Goal: Task Accomplishment & Management: Manage account settings

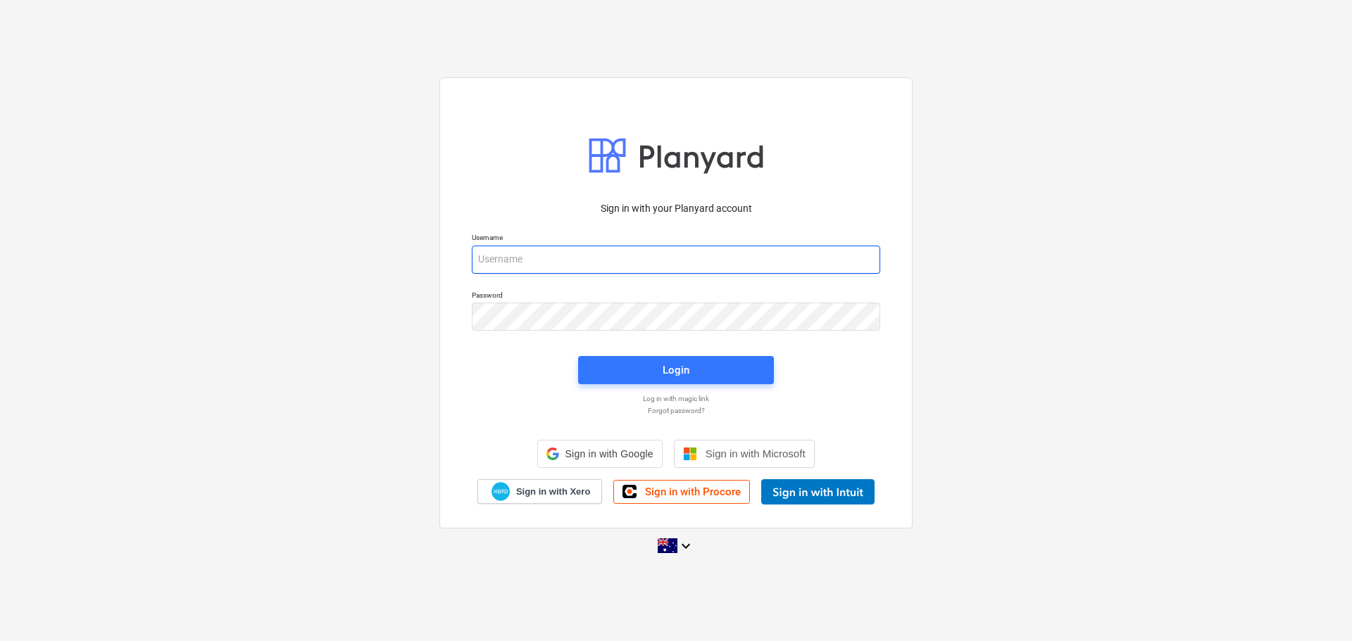
click at [607, 258] on input "email" at bounding box center [676, 260] width 408 height 28
type input "[PERSON_NAME][EMAIL_ADDRESS][DOMAIN_NAME]"
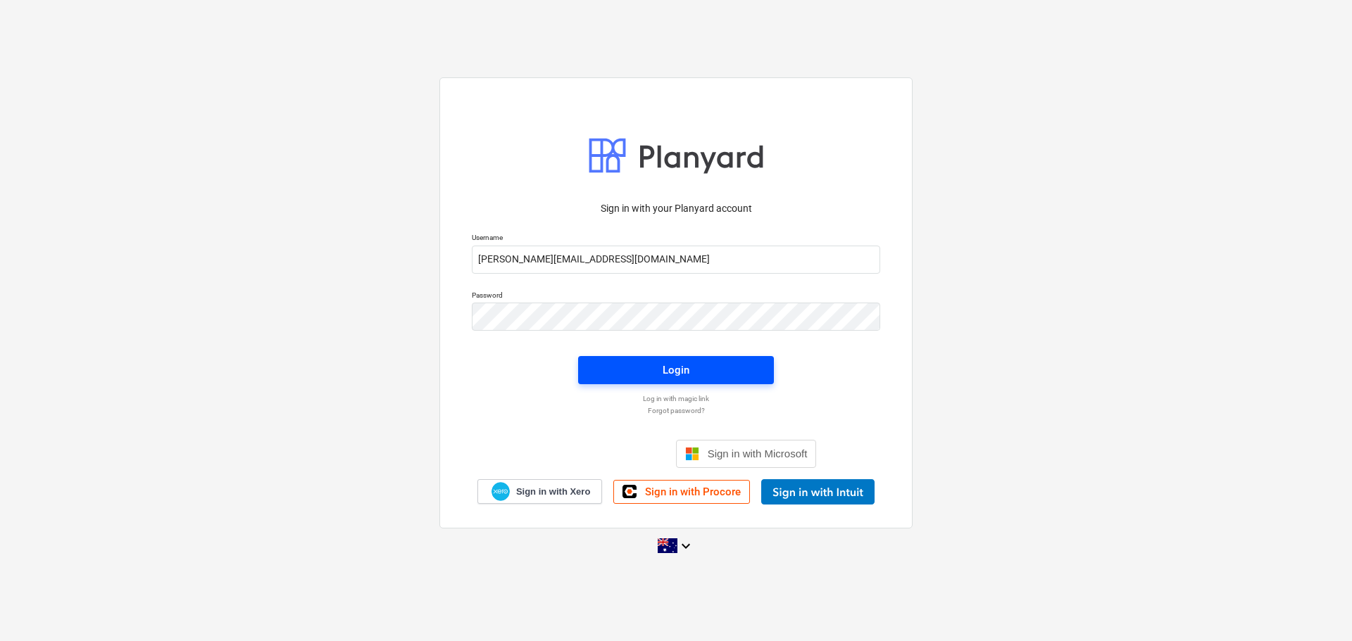
click at [695, 379] on button "Login" at bounding box center [676, 370] width 196 height 28
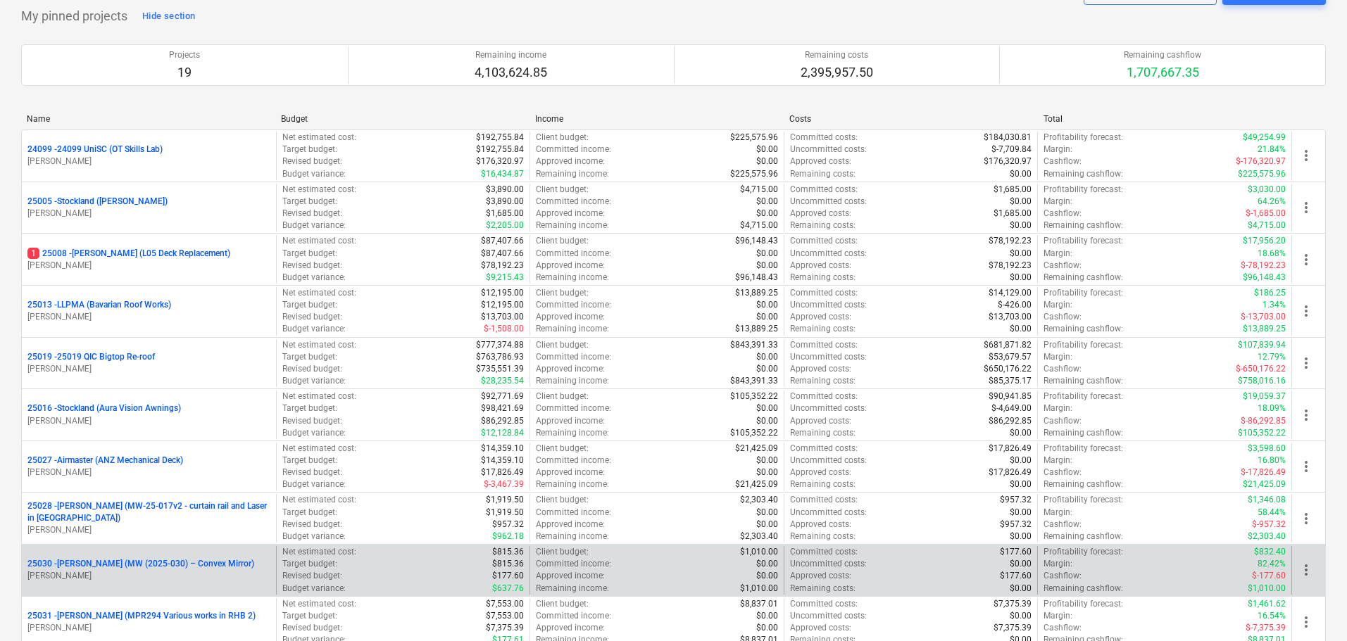
scroll to position [141, 0]
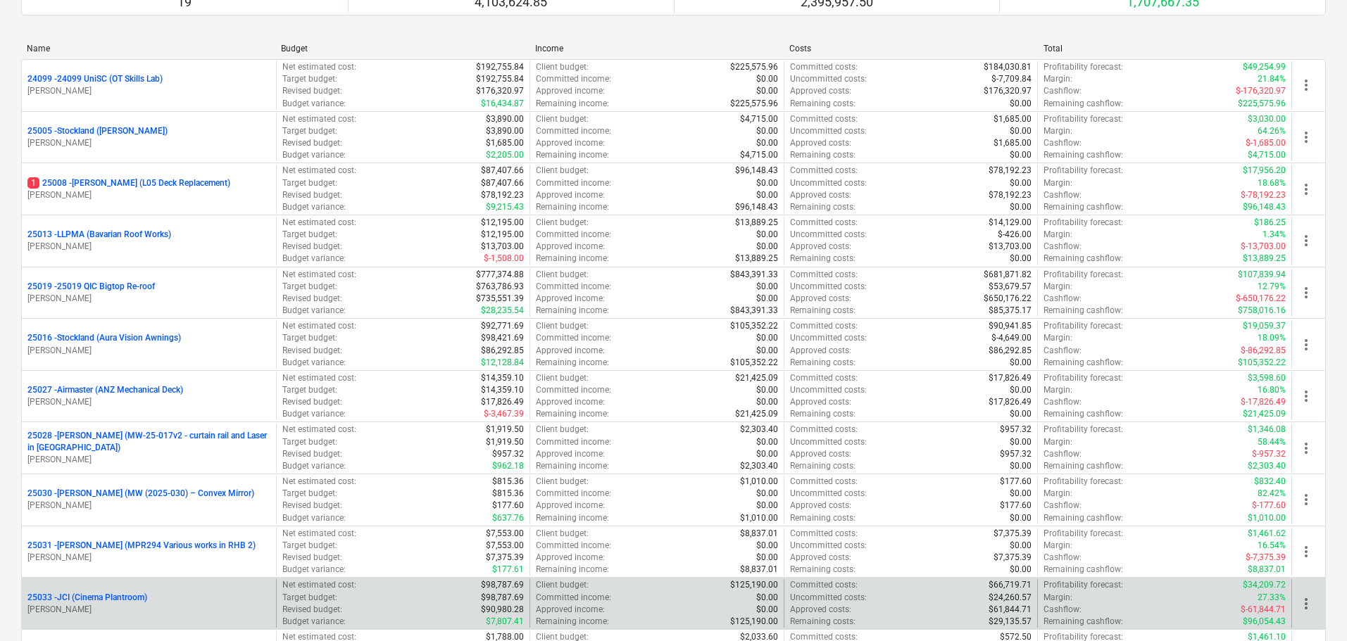
click at [114, 595] on p "25033 - JCI (Cinema Plantroom)" at bounding box center [87, 598] width 120 height 12
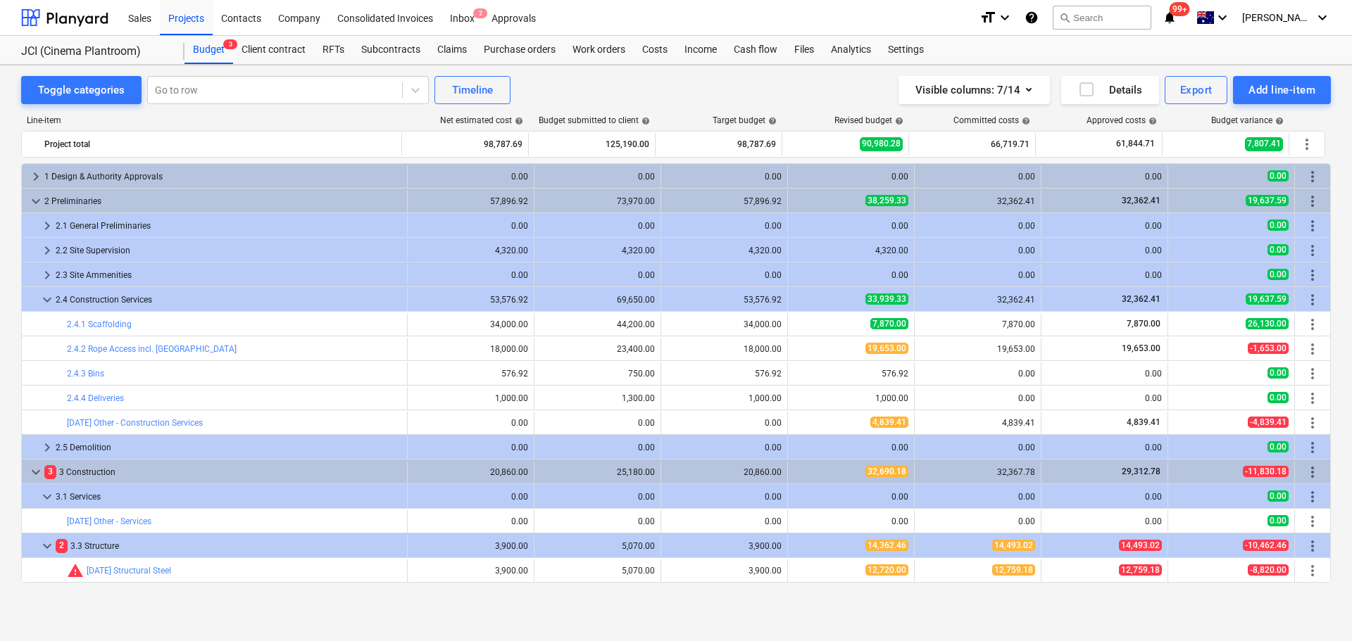
scroll to position [196, 0]
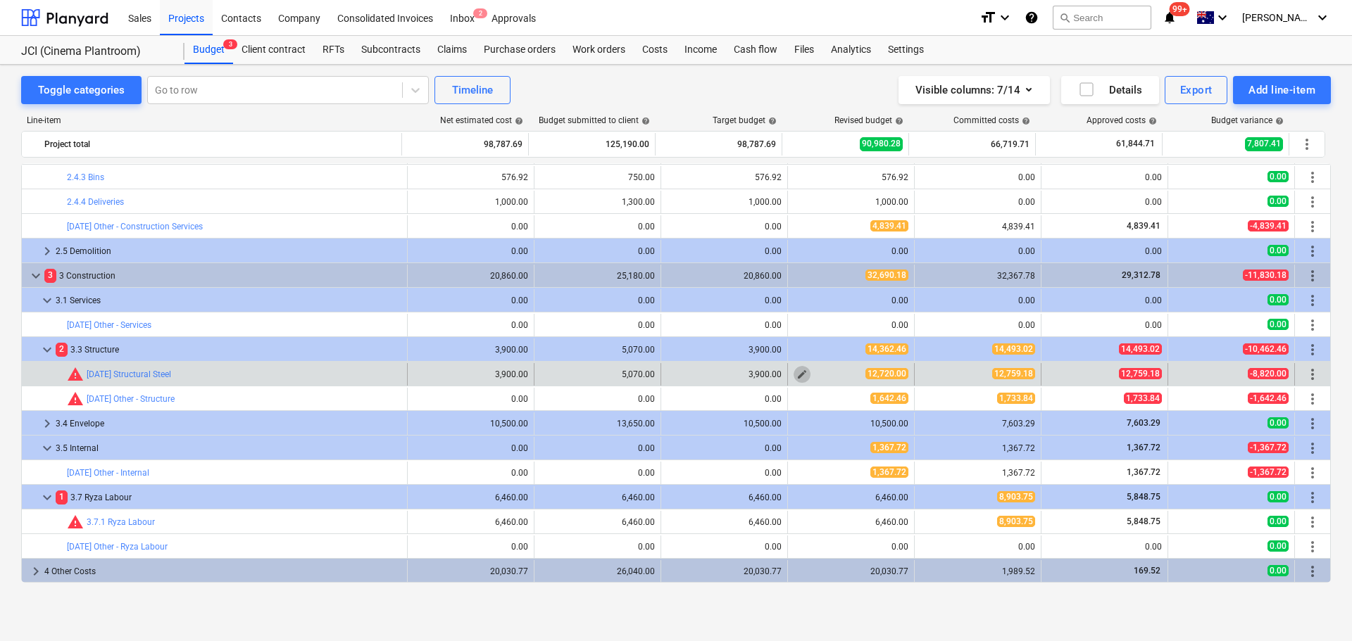
click at [796, 379] on span "edit" at bounding box center [801, 374] width 11 height 11
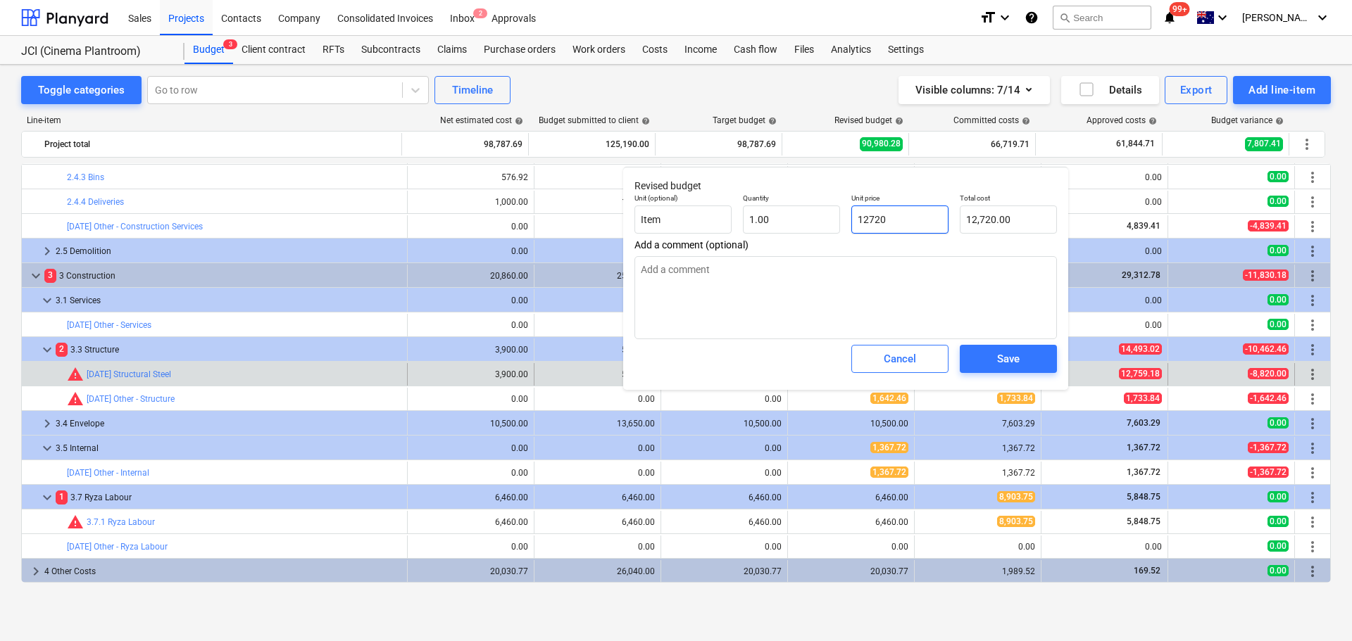
drag, startPoint x: 908, startPoint y: 222, endPoint x: 874, endPoint y: 223, distance: 33.8
click at [874, 223] on input "12720" at bounding box center [899, 220] width 97 height 28
type input "1275"
type textarea "x"
type input "1,275.00"
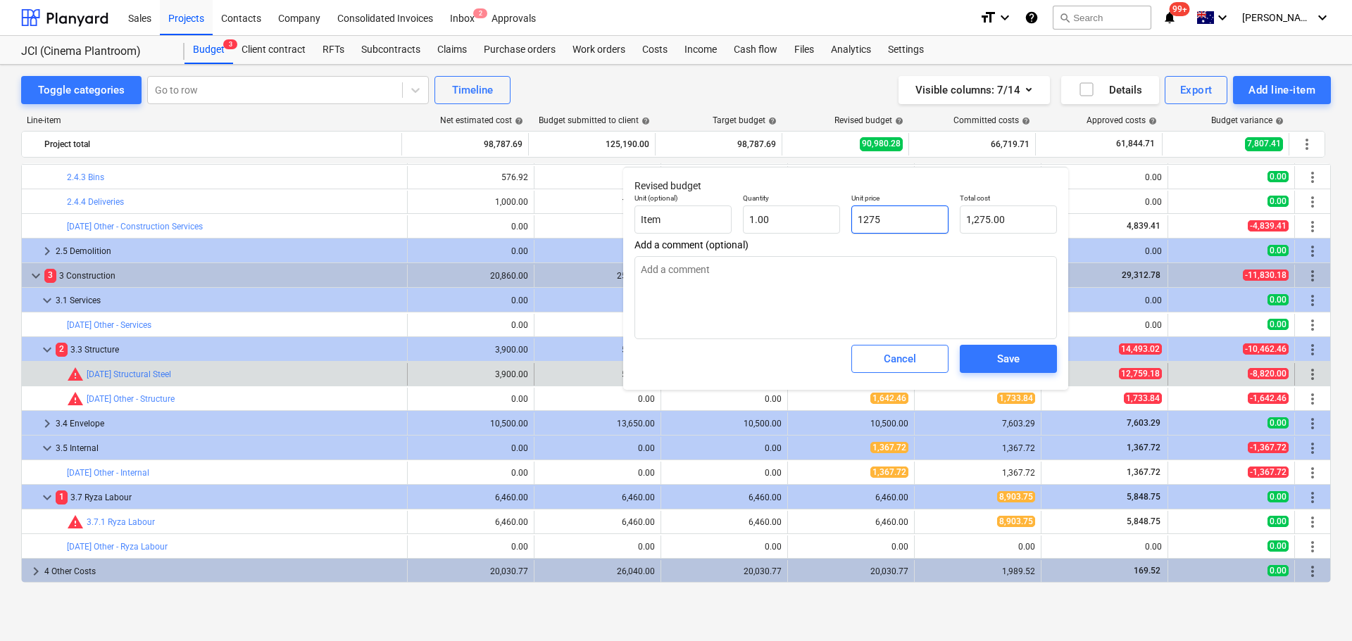
type input "12759"
type textarea "x"
type input "12,759.00"
type input "12759."
type textarea "x"
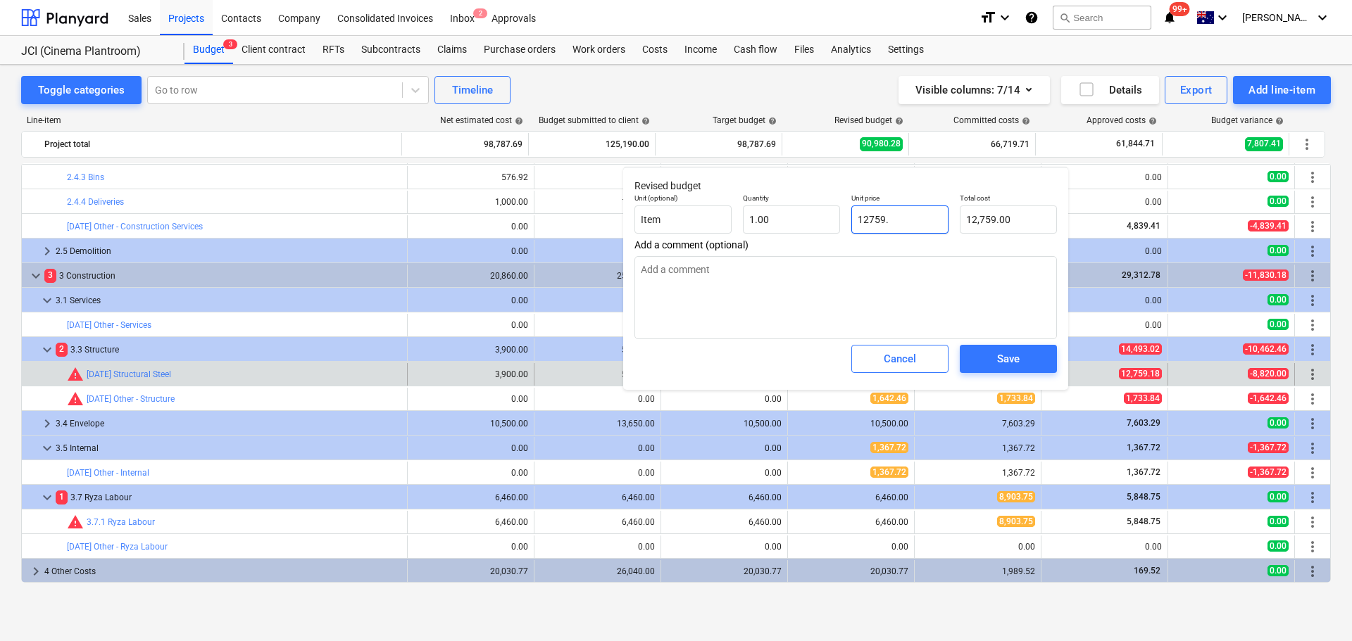
type input "12759.1"
type textarea "x"
type input "12,759.10"
type input "12759.18"
type textarea "x"
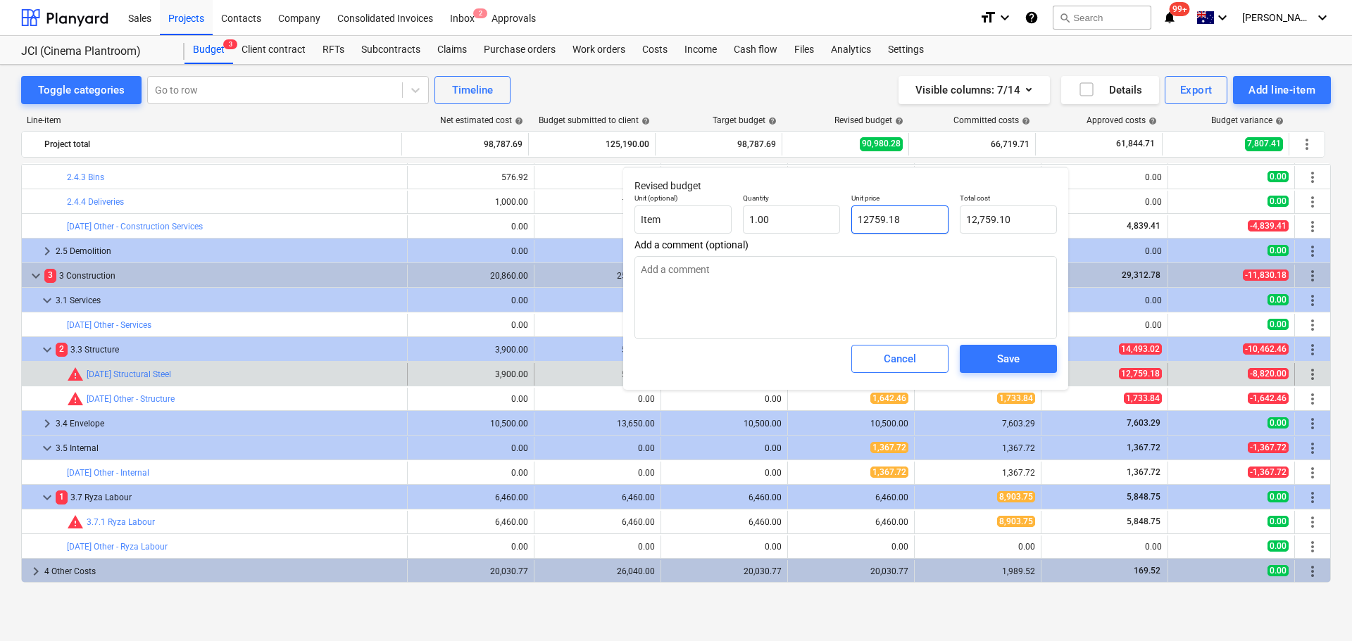
type input "12,759.18"
click at [995, 360] on span "Save" at bounding box center [1007, 359] width 63 height 18
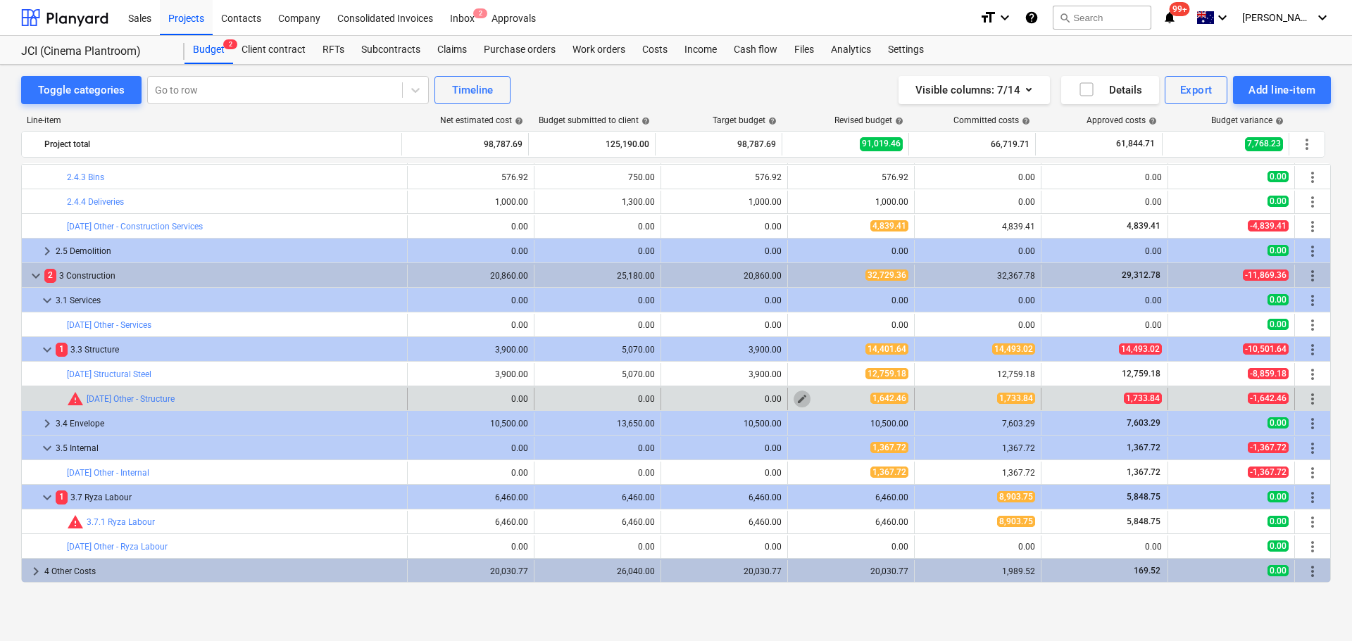
click at [796, 400] on span "edit" at bounding box center [801, 399] width 11 height 11
type textarea "x"
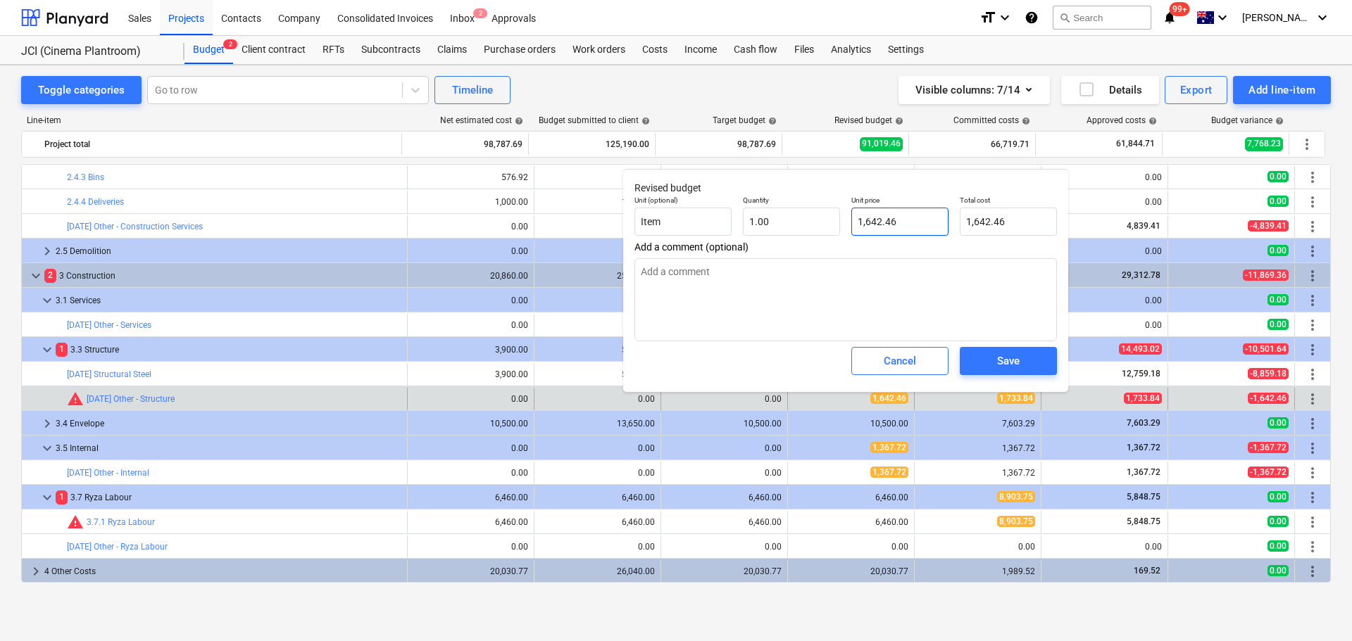
type input "1642.46"
drag, startPoint x: 902, startPoint y: 224, endPoint x: 865, endPoint y: 223, distance: 36.6
click at [865, 223] on input "1642.46" at bounding box center [899, 222] width 97 height 28
type textarea "x"
type input "17"
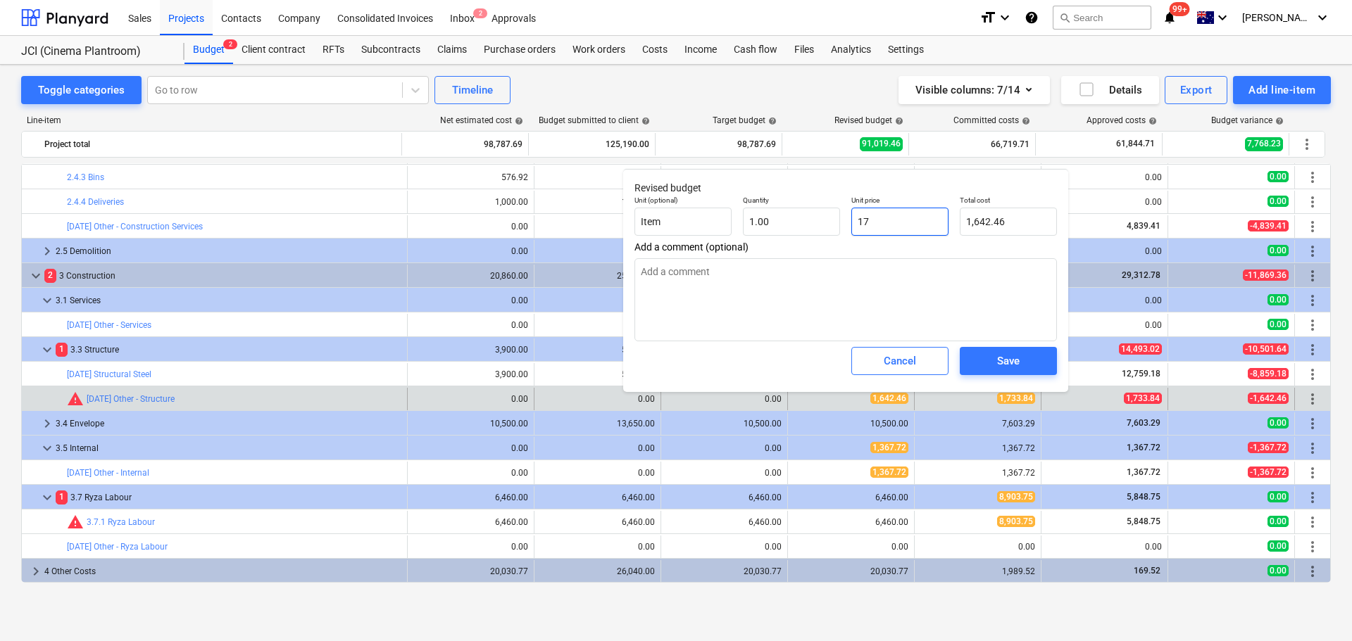
type input "17.00"
type textarea "x"
type input "173"
type input "173.00"
type textarea "x"
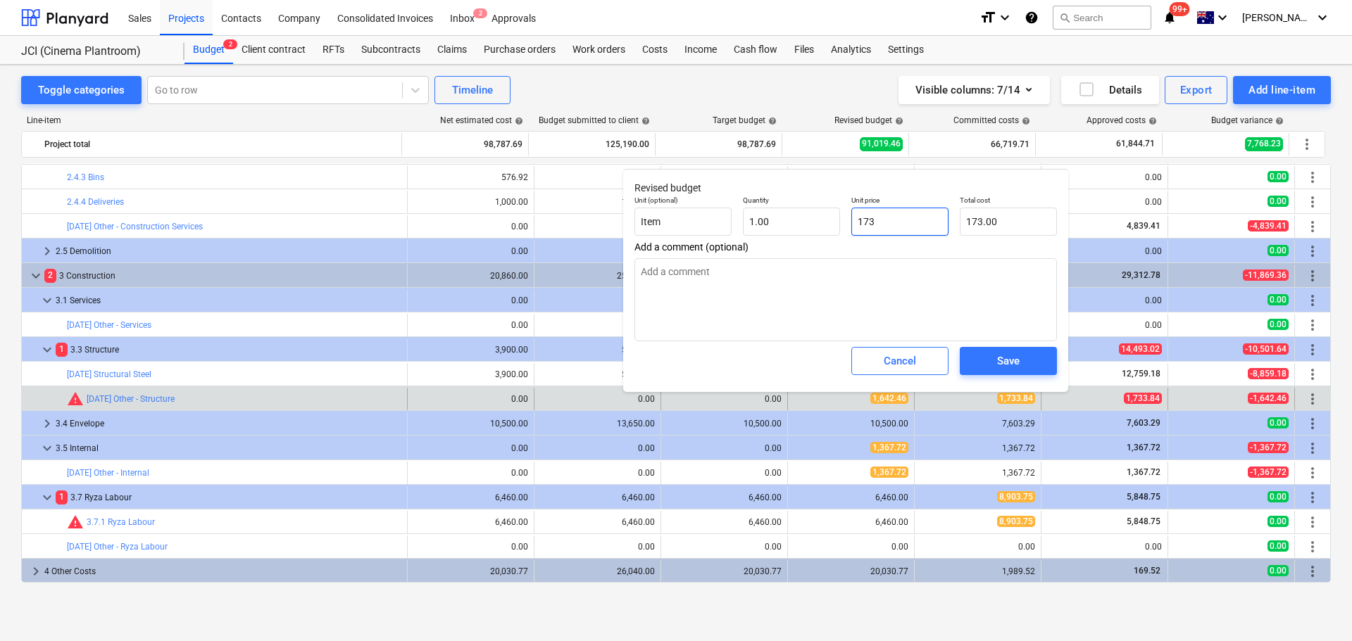
type input "1733"
type input "1,733.00"
type textarea "x"
type input "1733."
type textarea "x"
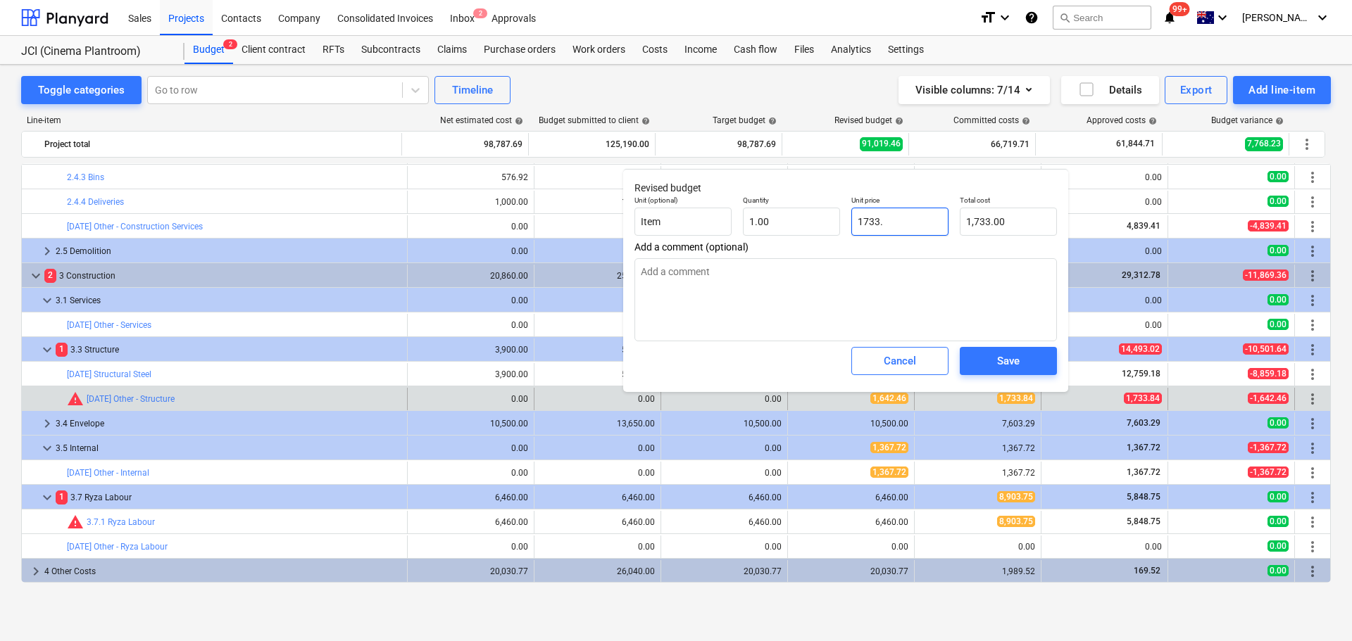
type input "1733.8"
type input "1,733.80"
type textarea "x"
type input "1733.84"
type input "1,733.84"
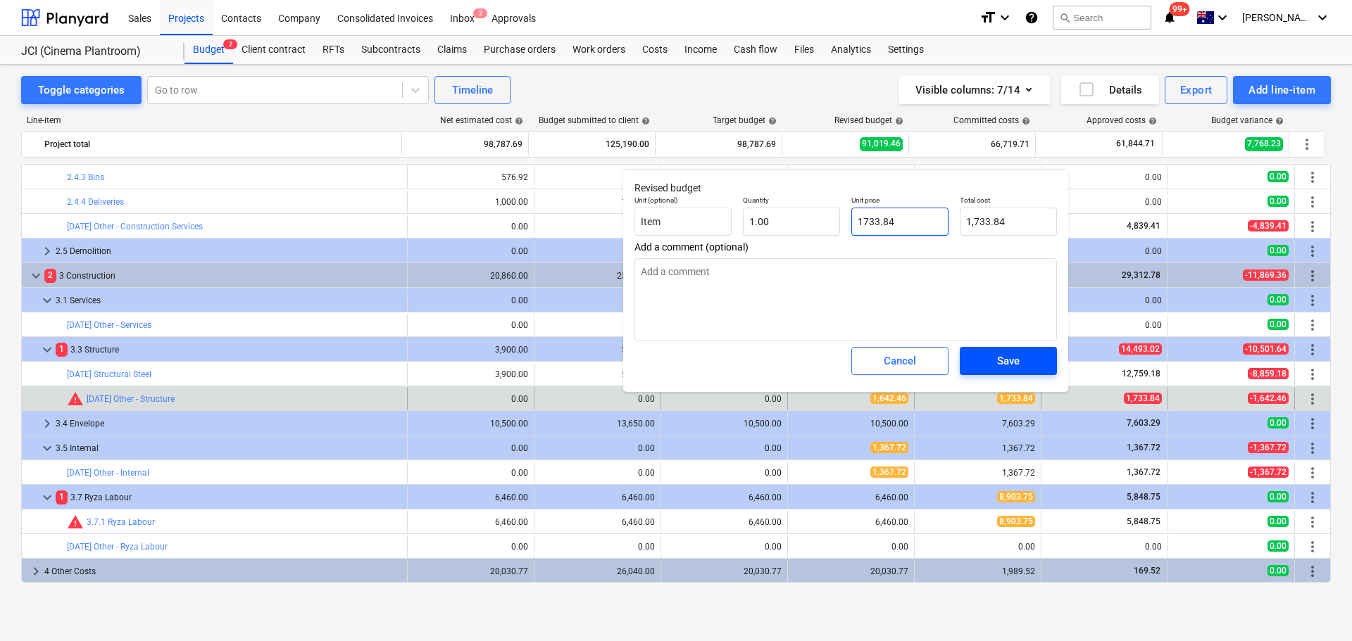
type input "1733.84"
type textarea "x"
type input "1,733.84"
click at [1005, 362] on div "Save" at bounding box center [1008, 361] width 23 height 18
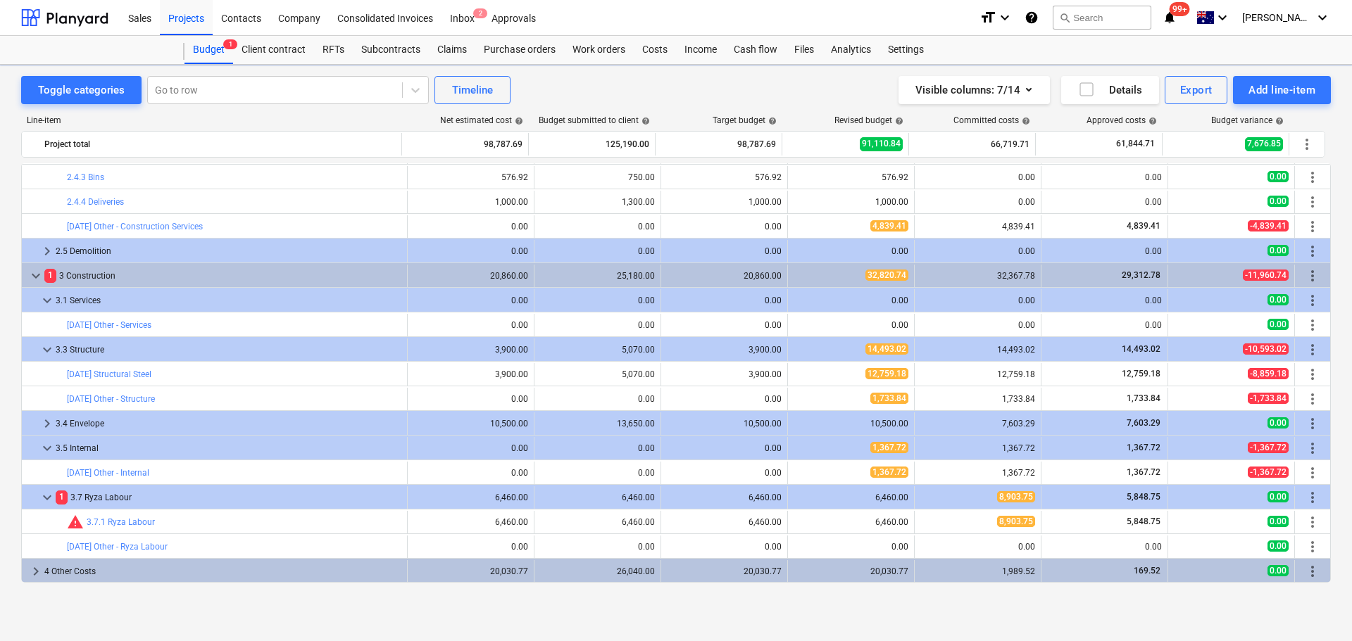
type textarea "x"
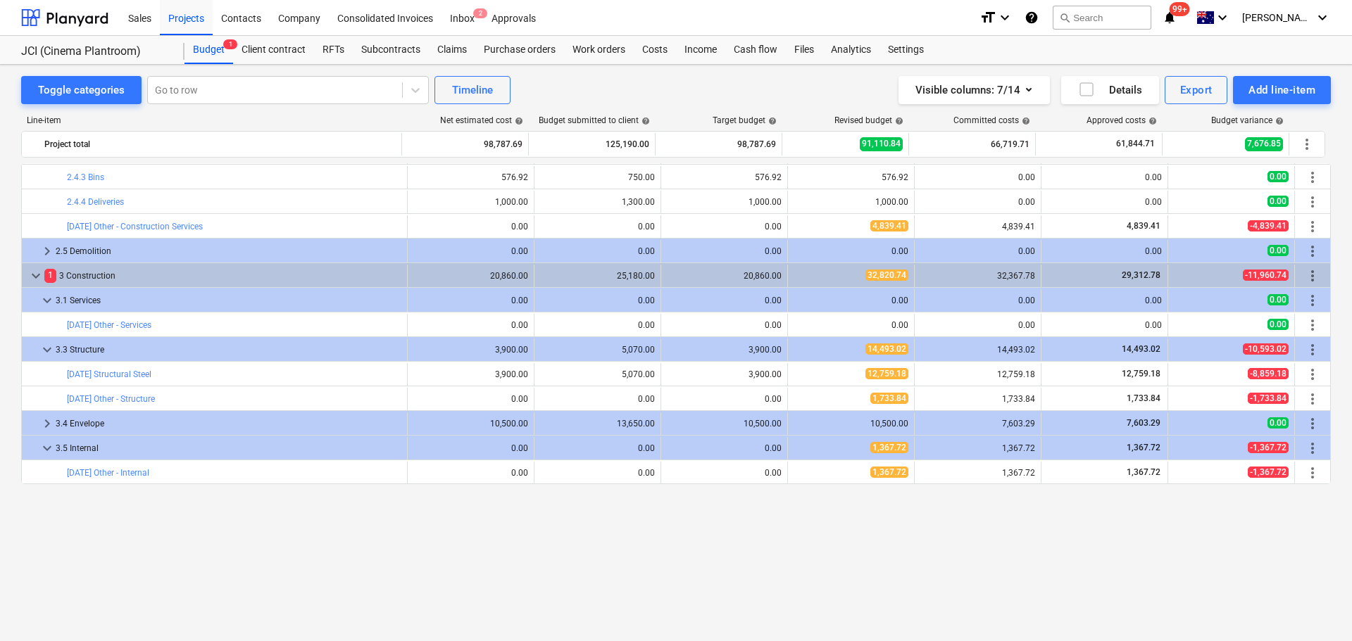
scroll to position [0, 0]
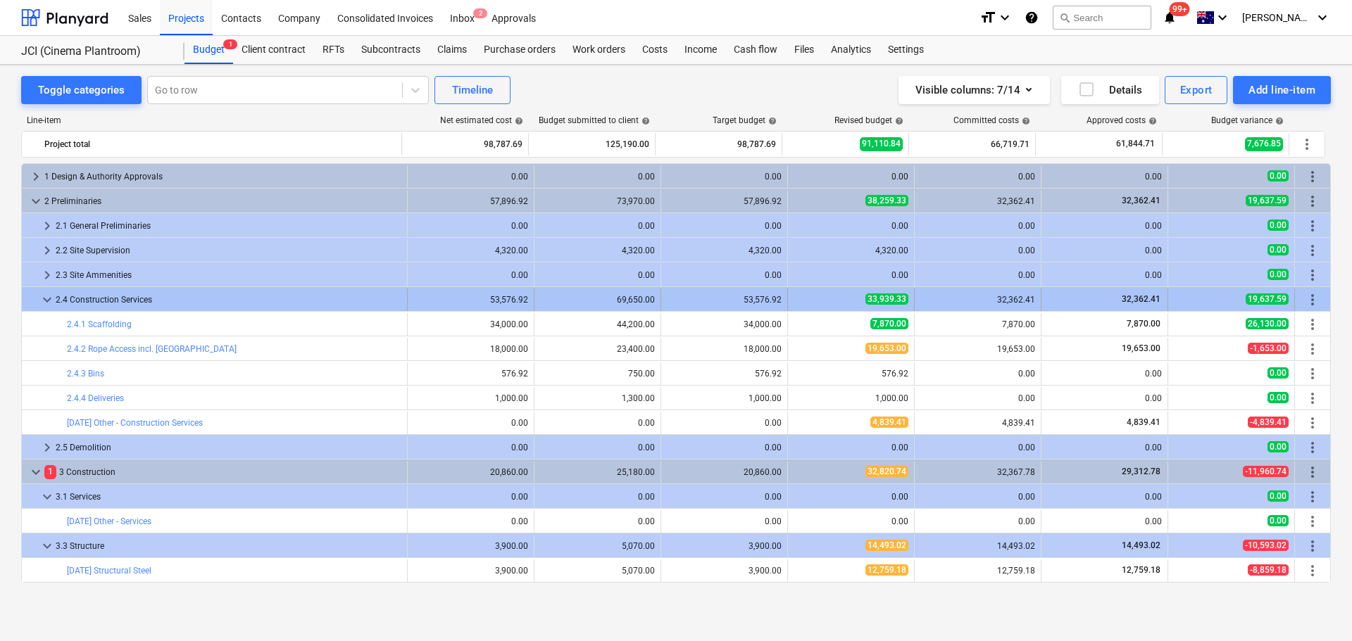
click at [40, 296] on span "keyboard_arrow_down" at bounding box center [47, 299] width 17 height 17
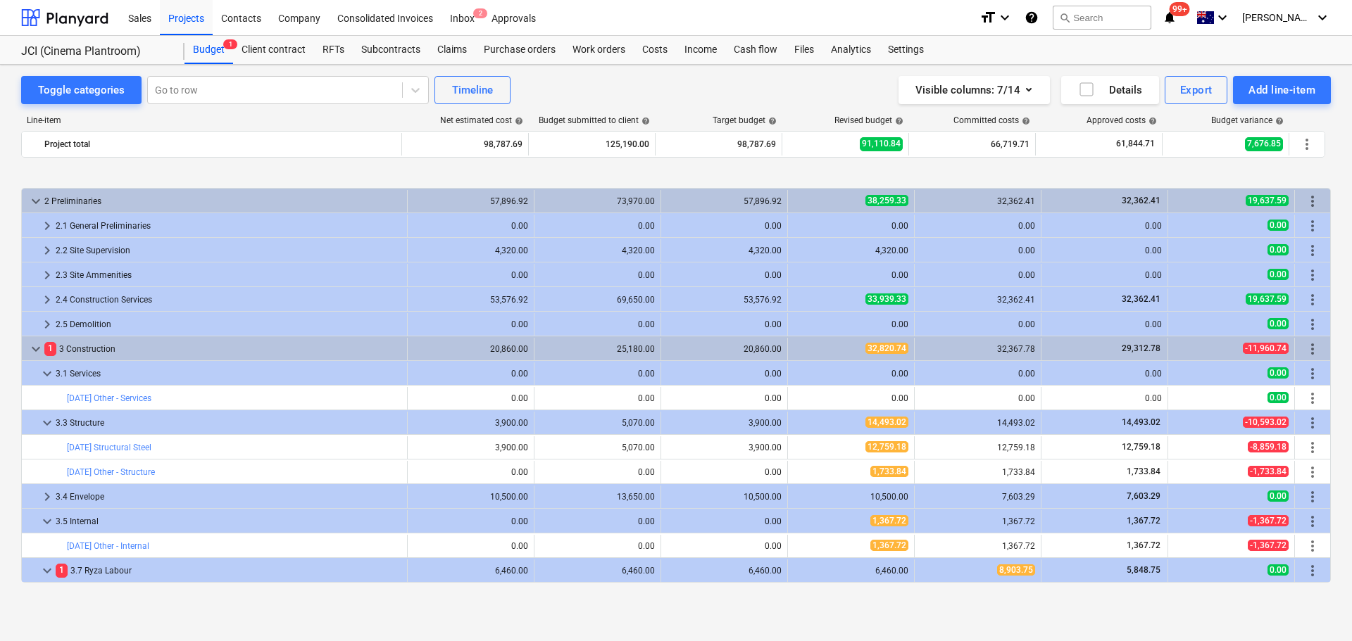
scroll to position [73, 0]
